Goal: Task Accomplishment & Management: Complete application form

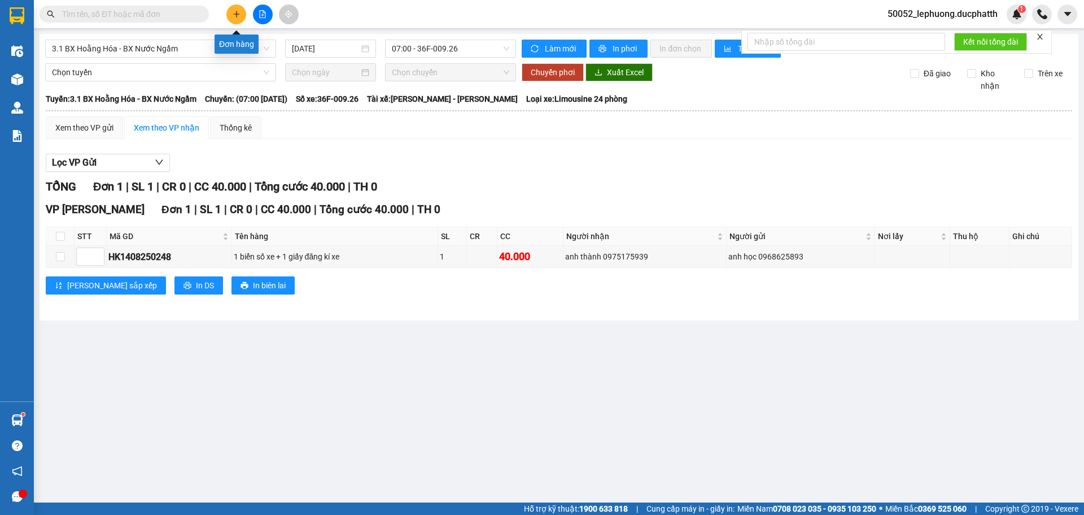
click at [233, 14] on icon "plus" at bounding box center [237, 14] width 8 height 8
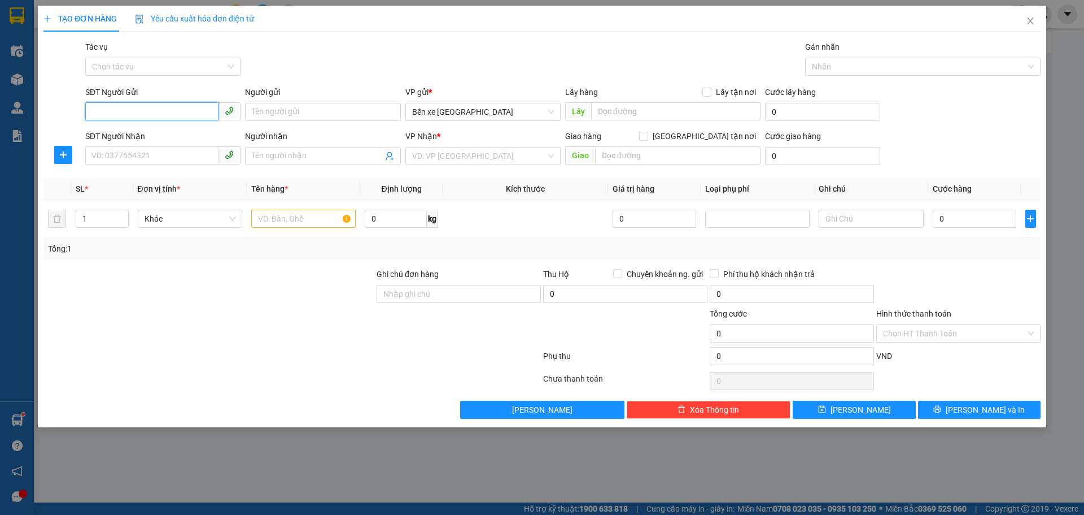
click at [152, 116] on input "SĐT Người Gửi" at bounding box center [151, 111] width 133 height 18
type input "0333728878"
click at [349, 115] on input "Người gửi" at bounding box center [322, 112] width 155 height 18
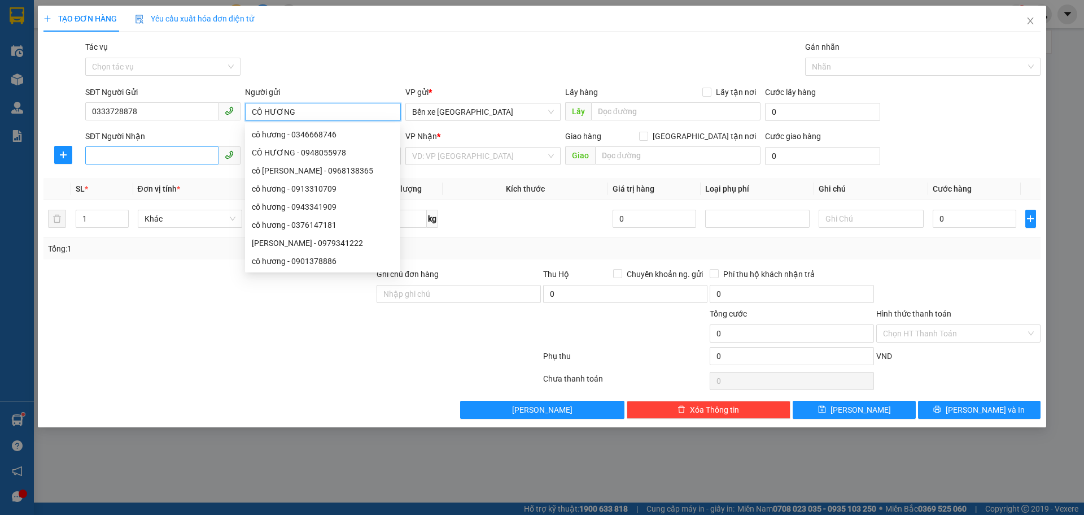
type input "CÔ HƯƠNG"
click at [121, 153] on input "SĐT Người Nhận" at bounding box center [151, 155] width 133 height 18
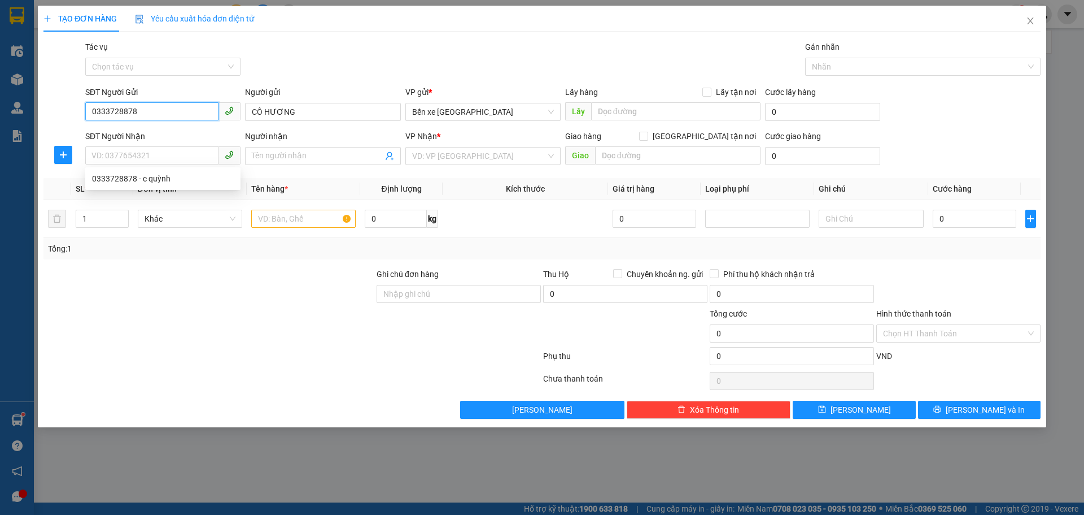
drag, startPoint x: 142, startPoint y: 111, endPoint x: 36, endPoint y: 104, distance: 106.9
click at [36, 104] on div "TẠO ĐƠN HÀNG Yêu cầu xuất hóa đơn điện tử Transit Pickup Surcharge Ids Transit …" at bounding box center [542, 257] width 1084 height 515
click at [98, 153] on input "SĐT Người Nhận" at bounding box center [151, 155] width 133 height 18
paste input "0333728878"
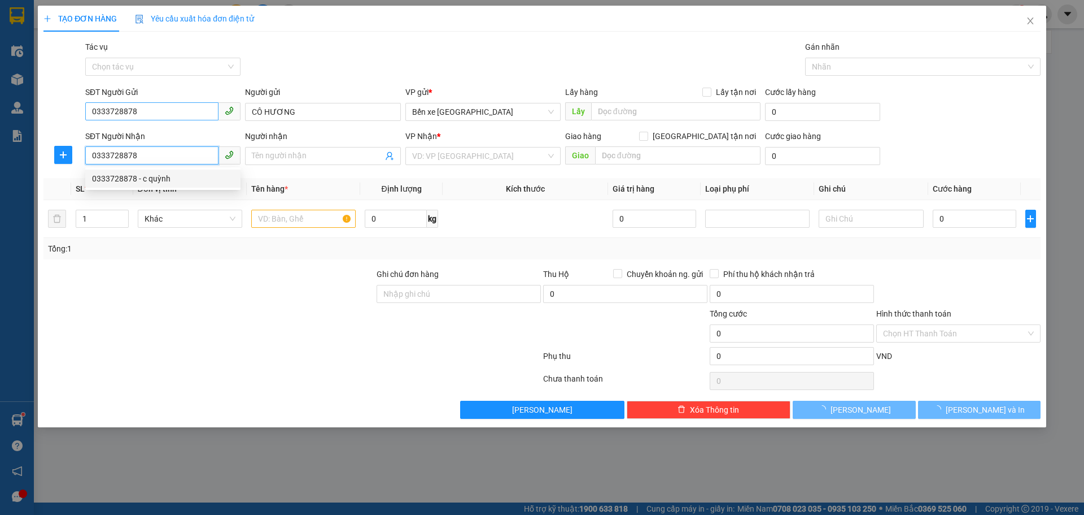
type input "0333728878"
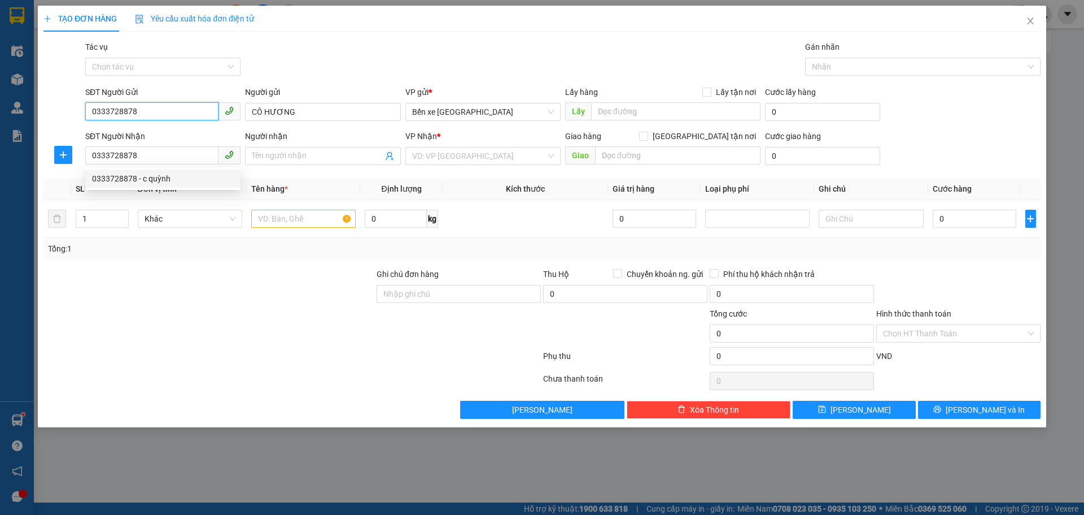
drag, startPoint x: 150, startPoint y: 115, endPoint x: 42, endPoint y: 107, distance: 107.6
click at [42, 107] on div "SĐT Người Gửi 0333728878 0333728878 Người gửi CÔ HƯƠNG VP gửi * Bến xe [GEOGRAP…" at bounding box center [542, 106] width 1000 height 40
type input "0968517294"
click at [287, 158] on input "Người nhận" at bounding box center [317, 156] width 130 height 12
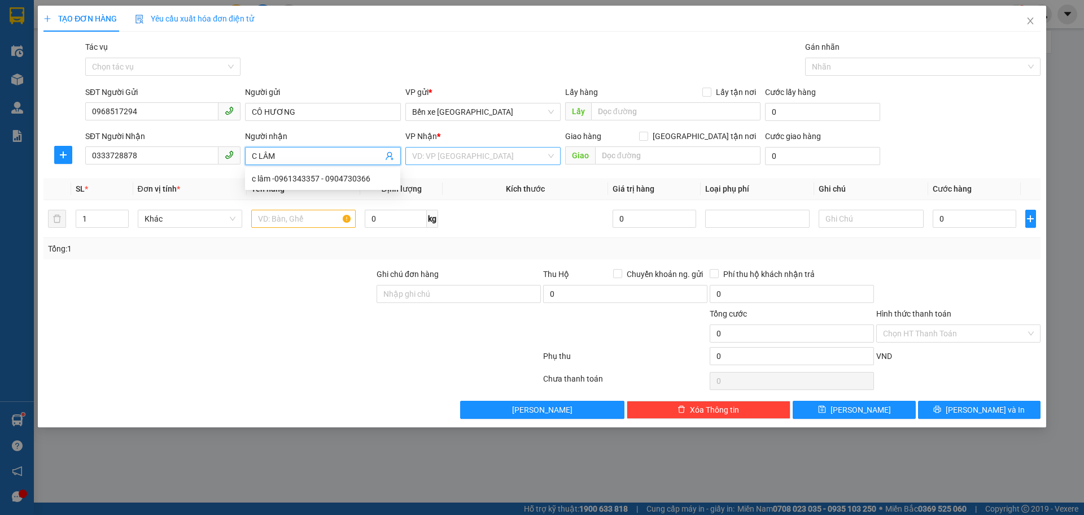
type input "C LÂM"
click at [490, 150] on input "search" at bounding box center [479, 155] width 134 height 17
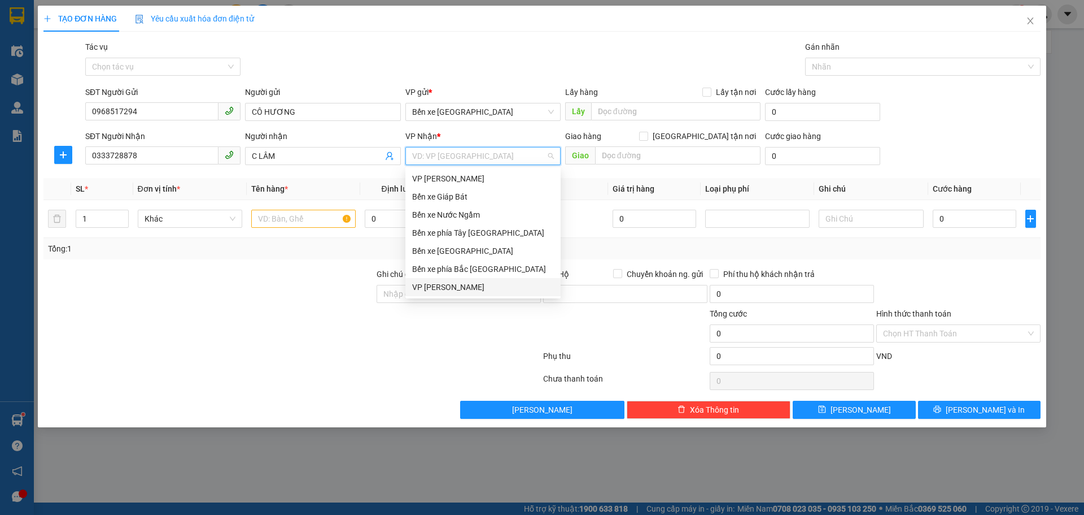
click at [454, 286] on div "VP [PERSON_NAME]" at bounding box center [483, 287] width 142 height 12
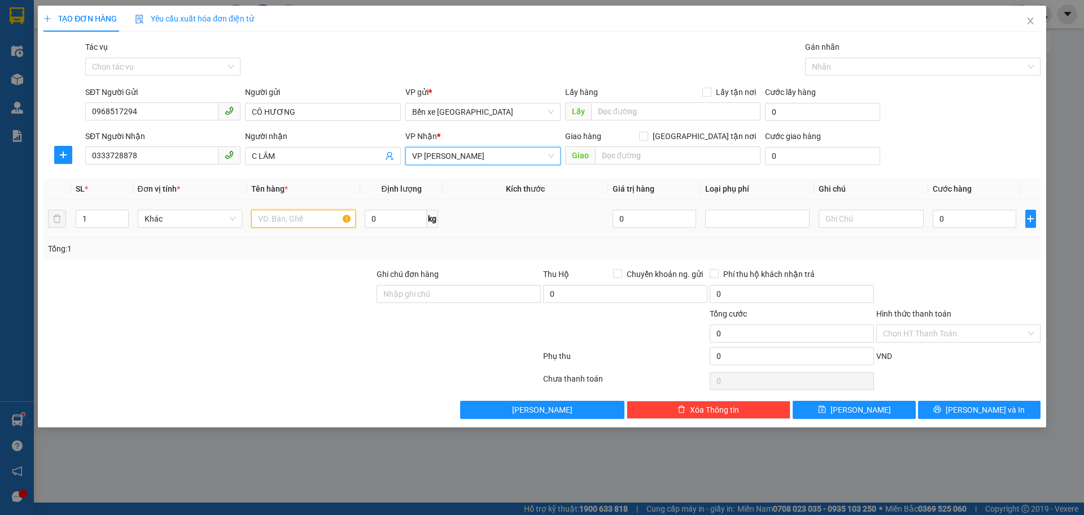
click at [293, 221] on input "text" at bounding box center [303, 219] width 104 height 18
type input "1 BỌC XANH"
click at [647, 136] on input "[GEOGRAPHIC_DATA] tận nơi" at bounding box center [643, 136] width 8 height 8
checkbox input "true"
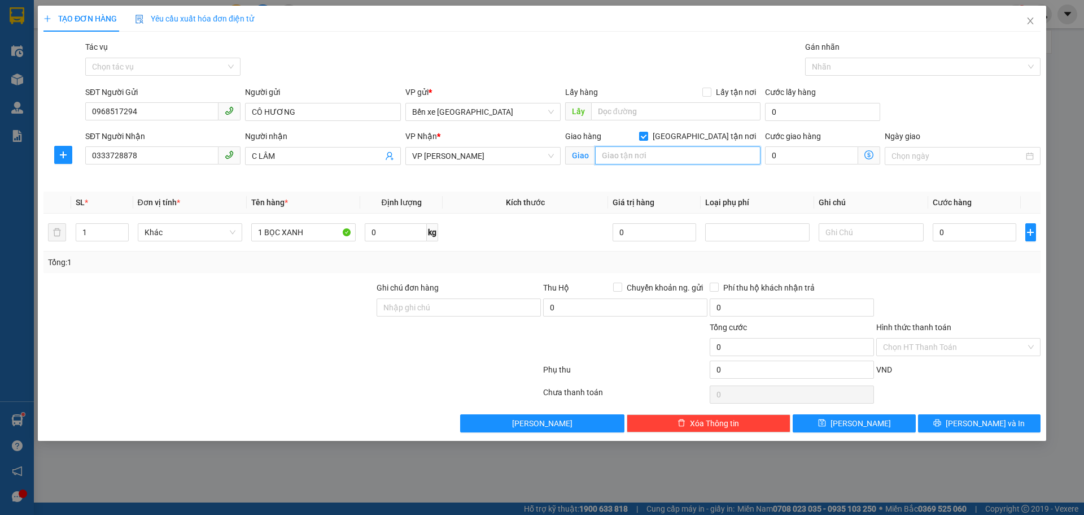
click at [672, 161] on input "text" at bounding box center [677, 155] width 165 height 18
type input "SỐ NHÀ 30 NGÕ 10 [PERSON_NAME]"
click at [874, 155] on icon "dollar-circle" at bounding box center [869, 154] width 9 height 9
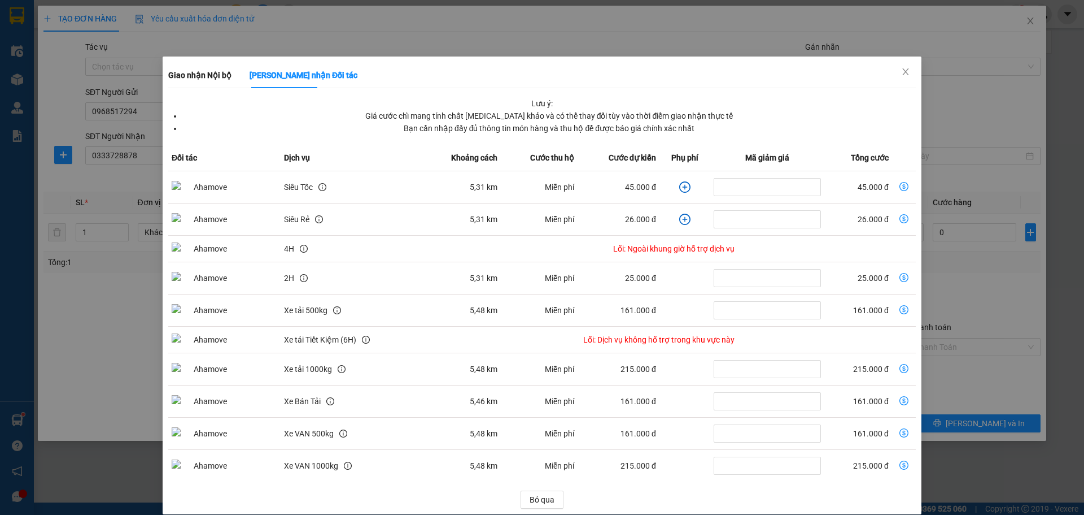
click at [679, 189] on icon "plus-circle" at bounding box center [684, 186] width 11 height 11
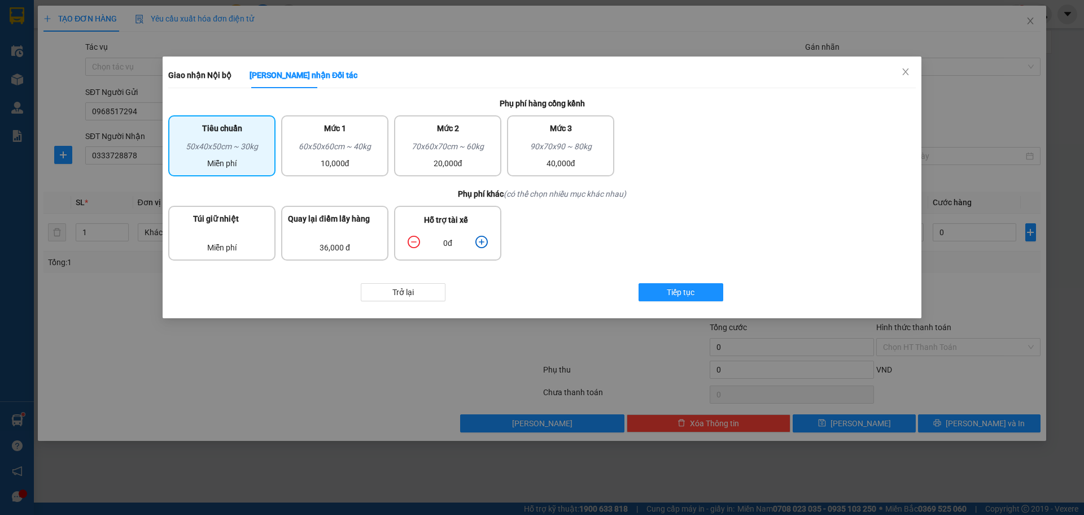
click at [480, 242] on icon "plus-circle" at bounding box center [482, 242] width 12 height 12
click at [479, 243] on icon "plus-circle" at bounding box center [482, 242] width 12 height 12
click at [681, 289] on span "Tiếp tục" at bounding box center [681, 292] width 28 height 12
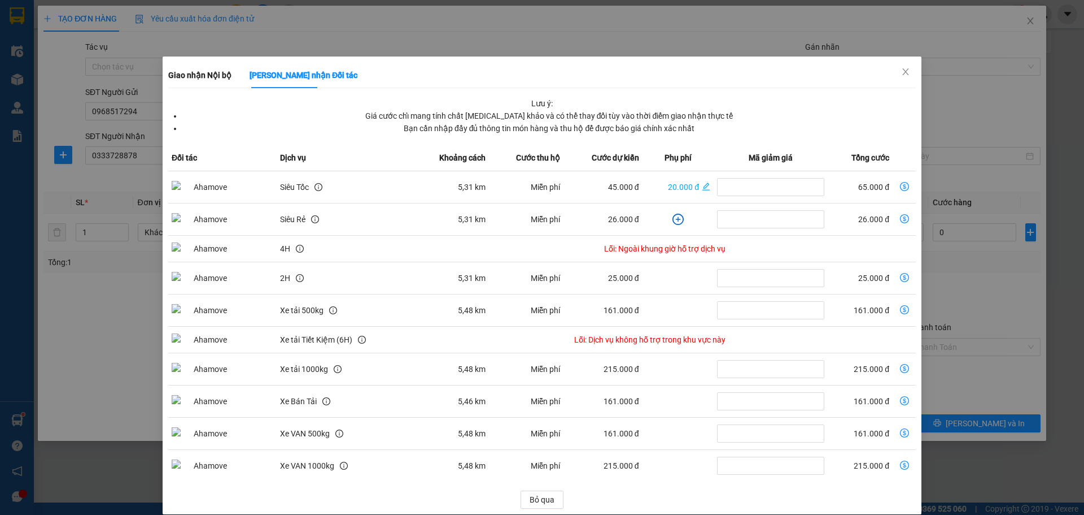
click at [900, 186] on icon "dollar-circle" at bounding box center [904, 186] width 9 height 9
type input "65.000"
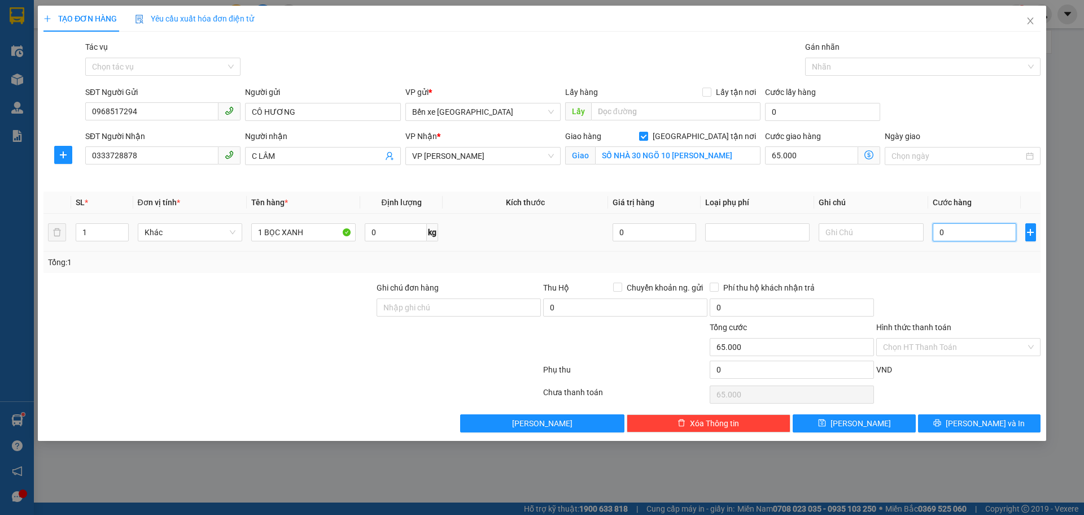
click at [991, 236] on input "0" at bounding box center [975, 232] width 84 height 18
type input "3"
type input "65.003"
type input "30"
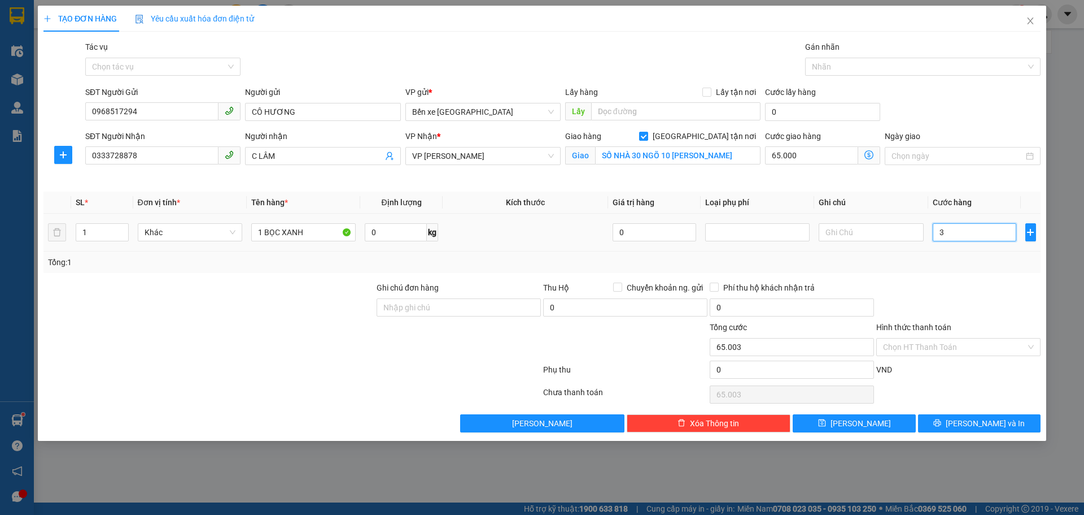
type input "65.030"
type input "30.000"
type input "95.000"
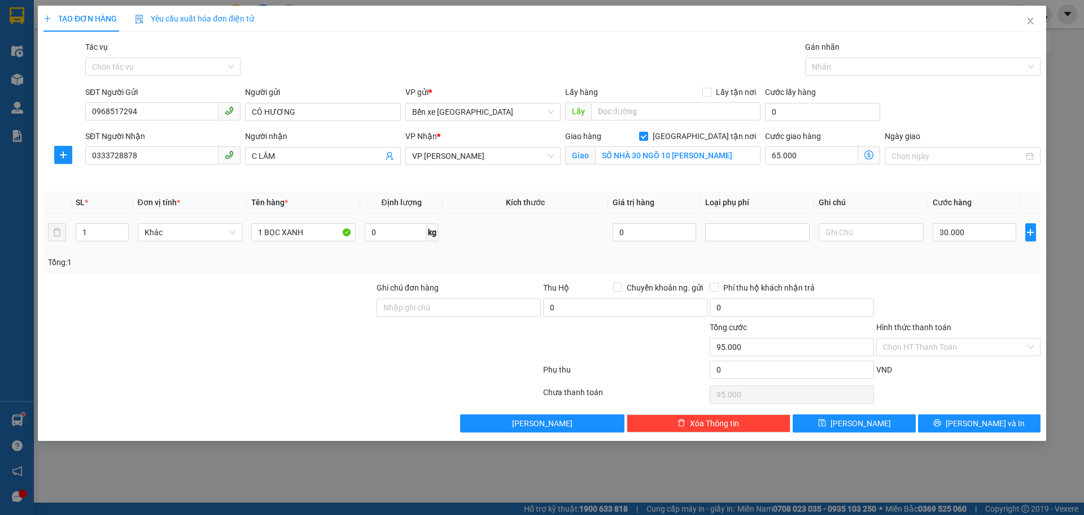
click at [988, 271] on div "Tổng: 1" at bounding box center [541, 261] width 997 height 21
click at [480, 306] on input "Ghi chú đơn hàng" at bounding box center [459, 307] width 164 height 18
type input "NNTT"
click at [866, 418] on span "[PERSON_NAME]" at bounding box center [861, 423] width 60 height 12
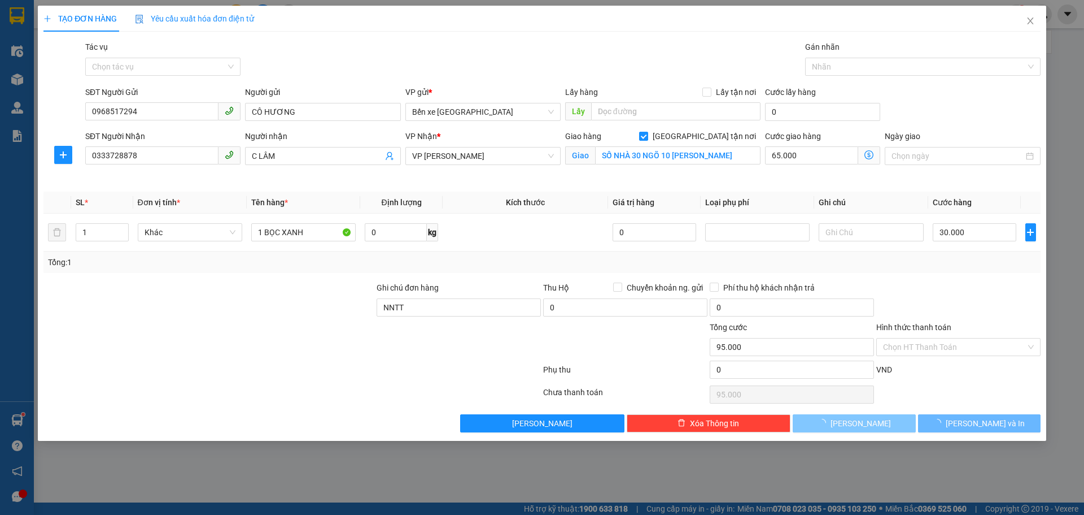
checkbox input "false"
type input "0"
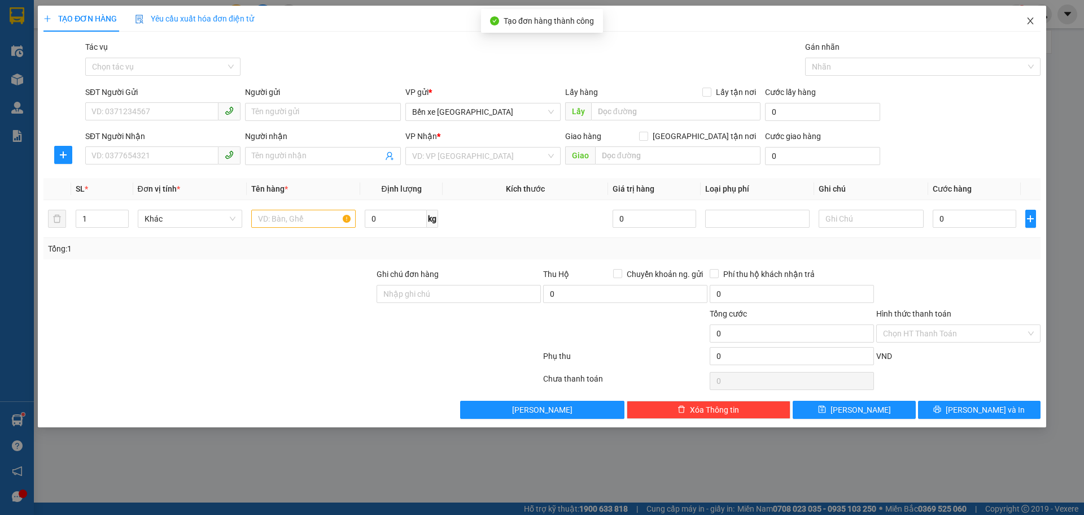
click at [1032, 24] on icon "close" at bounding box center [1030, 21] width 6 height 7
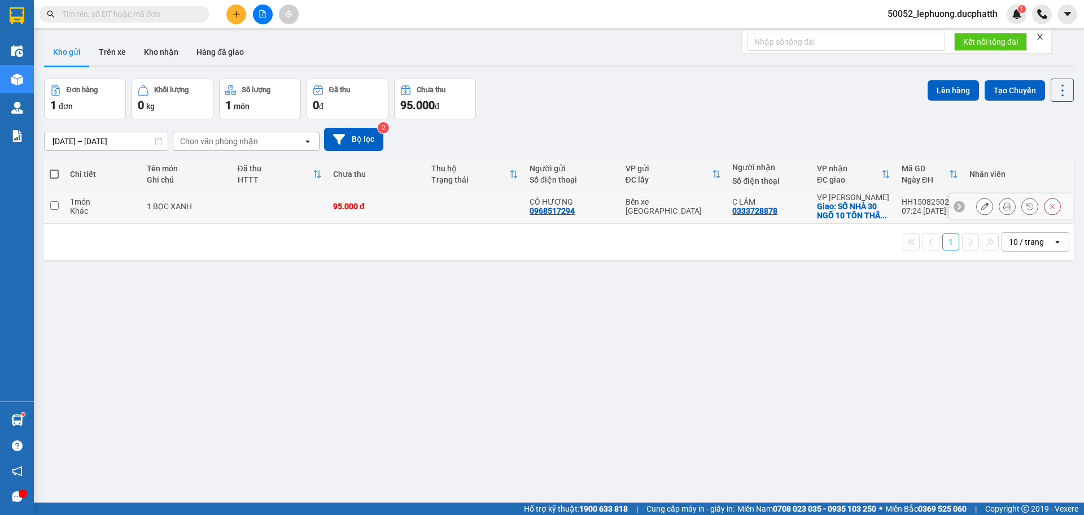
click at [359, 212] on td "95.000 đ" at bounding box center [377, 206] width 98 height 34
checkbox input "true"
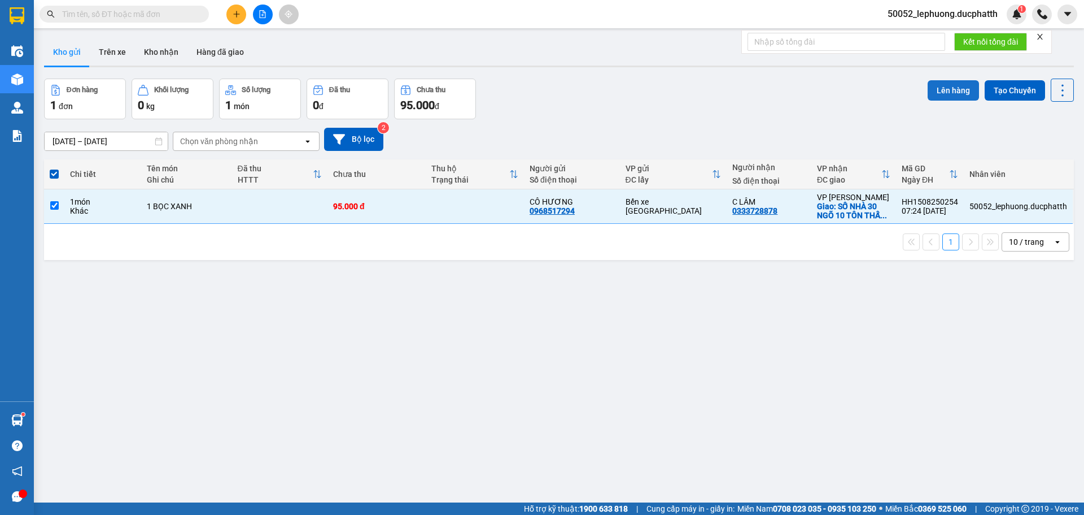
click at [943, 94] on button "Lên hàng" at bounding box center [953, 90] width 51 height 20
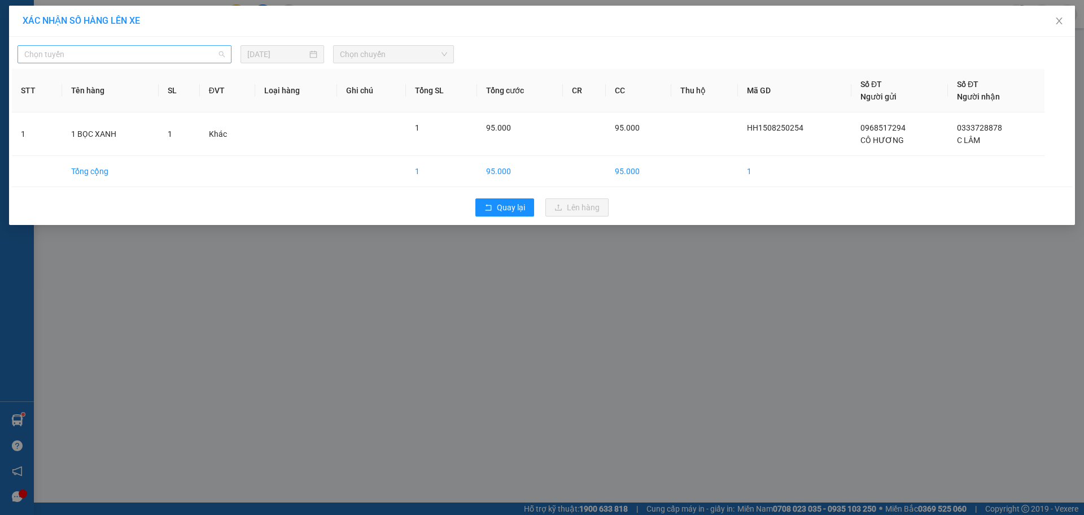
click at [181, 58] on span "Chọn tuyến" at bounding box center [124, 54] width 201 height 17
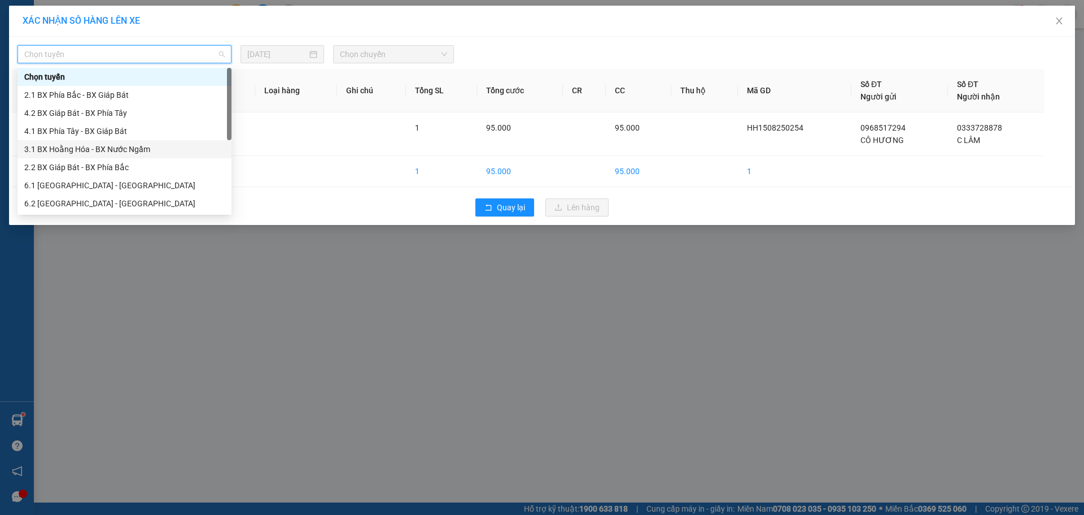
click at [129, 148] on div "3.1 BX Hoằng Hóa - BX Nước Ngầm" at bounding box center [124, 149] width 201 height 12
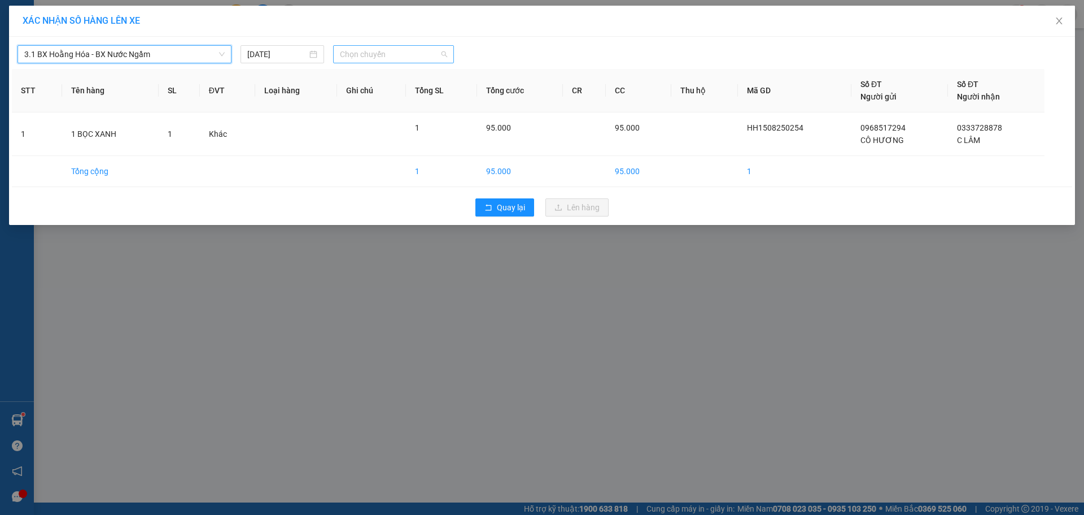
click at [406, 60] on span "Chọn chuyến" at bounding box center [393, 54] width 107 height 17
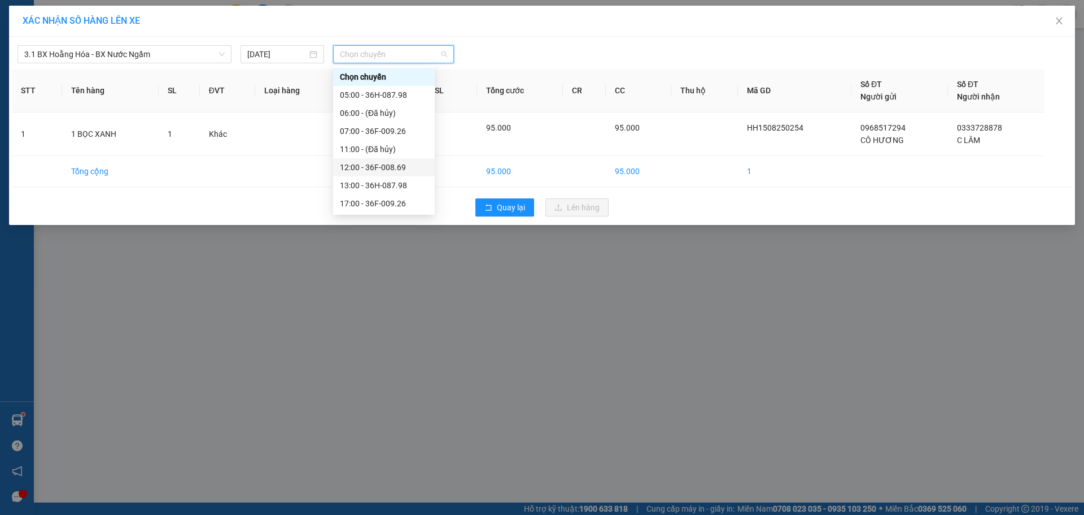
click at [400, 162] on div "12:00 - 36F-008.69" at bounding box center [384, 167] width 88 height 12
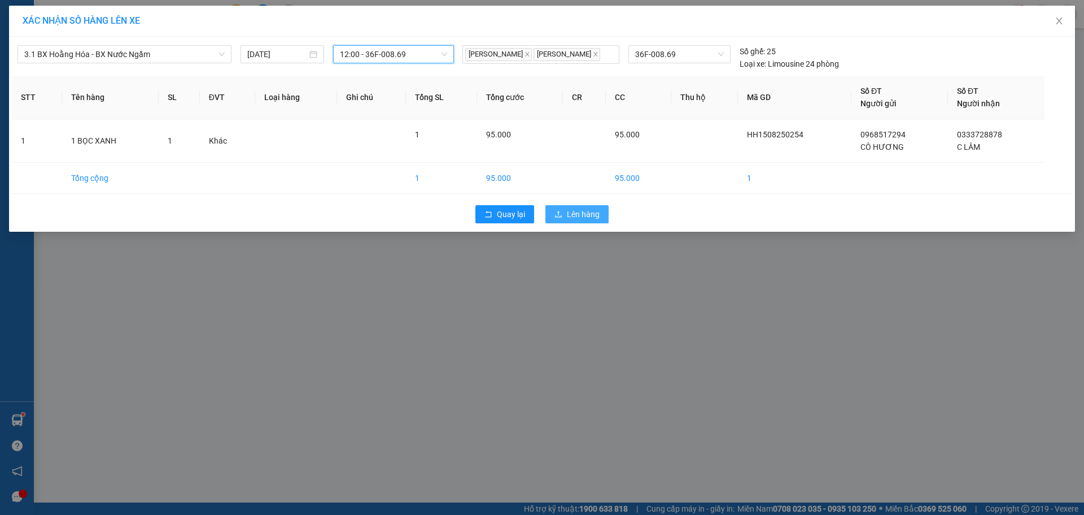
click at [586, 217] on span "Lên hàng" at bounding box center [583, 214] width 33 height 12
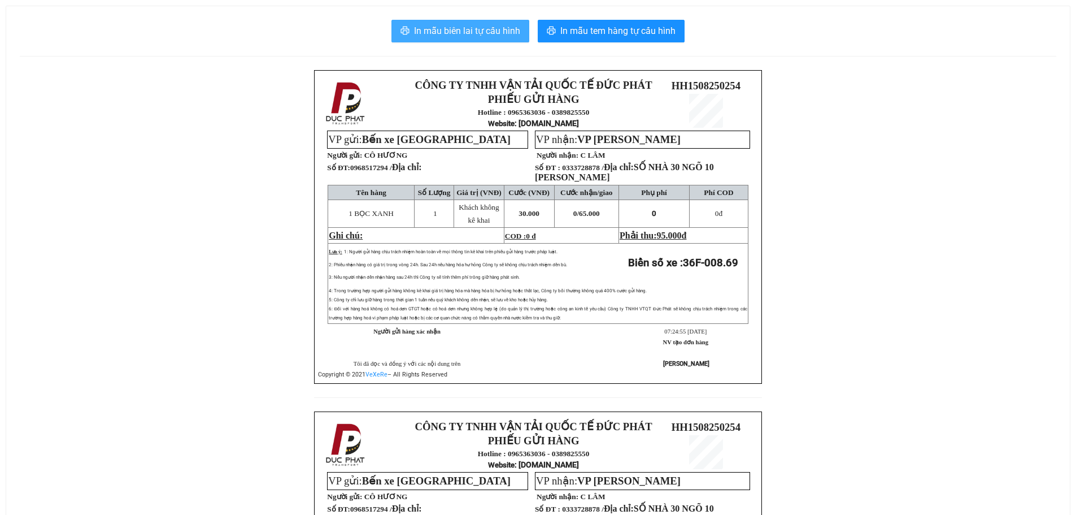
click at [485, 20] on button "In mẫu biên lai tự cấu hình" at bounding box center [460, 31] width 138 height 23
